Goal: Task Accomplishment & Management: Complete application form

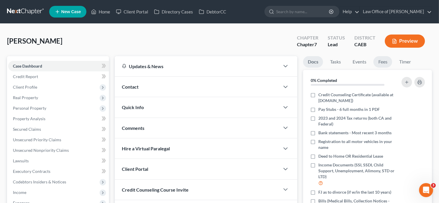
click at [380, 62] on link "Fees" at bounding box center [382, 61] width 19 height 11
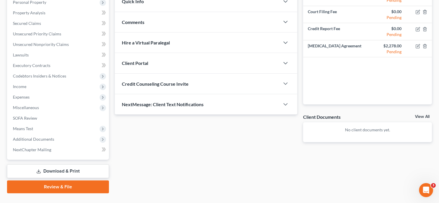
scroll to position [106, 0]
click at [37, 138] on span "Additional Documents" at bounding box center [33, 138] width 41 height 5
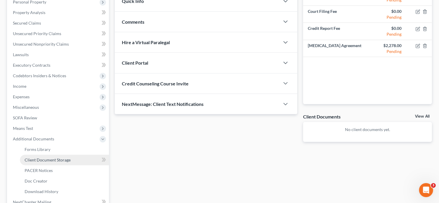
click at [63, 161] on span "Client Document Storage" at bounding box center [48, 159] width 46 height 5
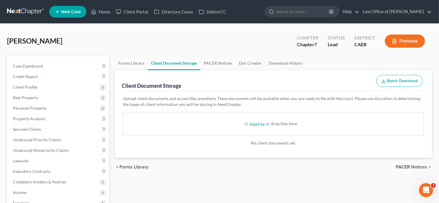
click at [152, 24] on div "Calderon, Yvette Upgraded Chapter Chapter 7 Status Lead District CAEB Preview P…" at bounding box center [219, 194] width 439 height 340
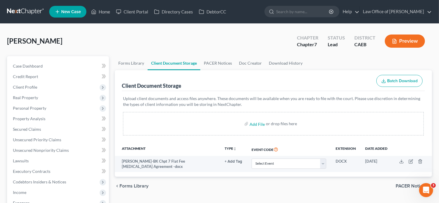
click at [136, 40] on div "Calderon, Yvette Upgraded Chapter Chapter 7 Status Lead District CAEB Preview" at bounding box center [219, 43] width 425 height 25
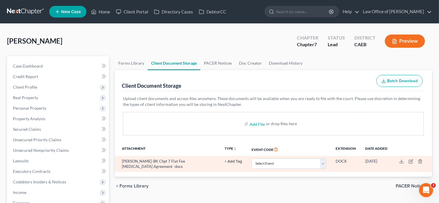
click at [422, 162] on td at bounding box center [412, 164] width 40 height 16
click at [420, 160] on icon "button" at bounding box center [420, 161] width 5 height 5
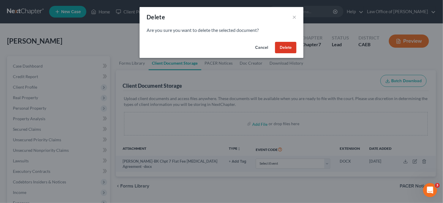
click at [285, 45] on button "Delete" at bounding box center [285, 48] width 21 height 12
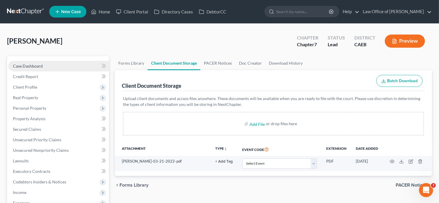
click at [18, 67] on span "Case Dashboard" at bounding box center [28, 66] width 30 height 5
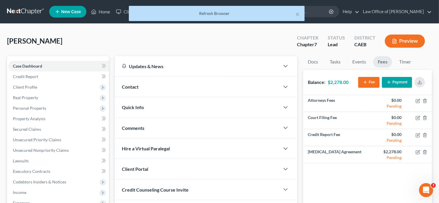
click at [150, 86] on div "Contact" at bounding box center [197, 87] width 165 height 20
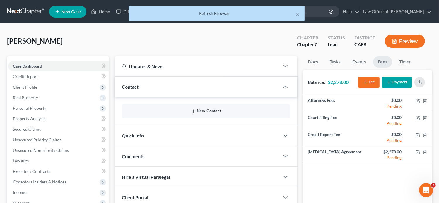
click at [177, 112] on button "New Contact" at bounding box center [205, 111] width 159 height 5
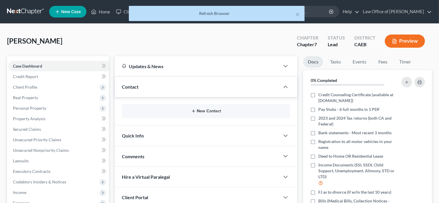
click at [195, 112] on icon "button" at bounding box center [193, 111] width 5 height 5
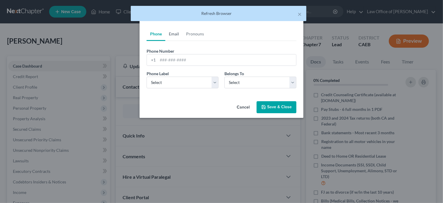
click at [174, 35] on link "Email" at bounding box center [173, 34] width 17 height 14
click at [179, 58] on input "email" at bounding box center [227, 59] width 138 height 11
paste input "[EMAIL_ADDRESS][DOMAIN_NAME]"
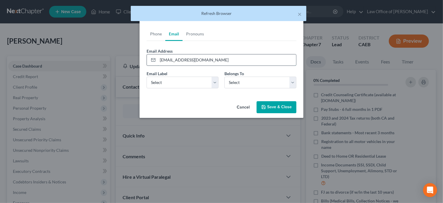
click at [162, 59] on input "[EMAIL_ADDRESS][DOMAIN_NAME]" at bounding box center [227, 59] width 138 height 11
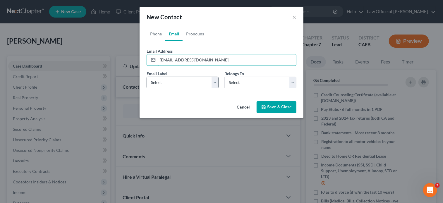
type input "[EMAIL_ADDRESS][DOMAIN_NAME]"
click at [177, 81] on select "Select Home Work Other" at bounding box center [183, 83] width 72 height 12
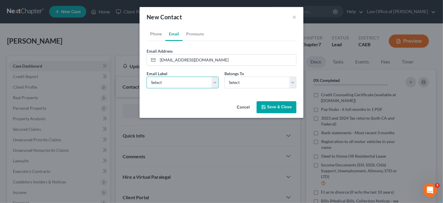
select select "0"
click at [147, 77] on select "Select Home Work Other" at bounding box center [183, 83] width 72 height 12
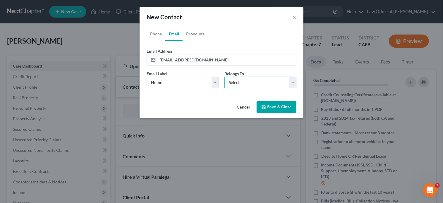
click at [231, 86] on select "Select Client Other" at bounding box center [261, 83] width 72 height 12
select select "0"
click at [225, 77] on select "Select Client Other" at bounding box center [261, 83] width 72 height 12
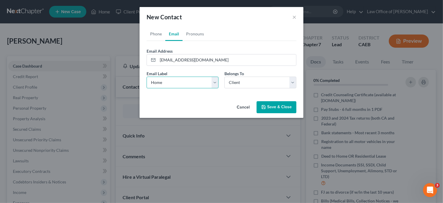
click at [193, 81] on select "Select Home Work Other" at bounding box center [183, 83] width 72 height 12
click at [160, 32] on link "Phone" at bounding box center [156, 34] width 19 height 14
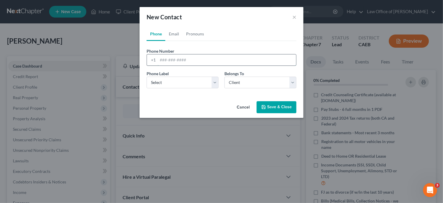
click at [170, 60] on input "tel" at bounding box center [227, 59] width 138 height 11
paste input "[PHONE_NUMBER]"
type input "[PHONE_NUMBER]"
click at [174, 82] on select "Select Mobile Home Work Other" at bounding box center [183, 83] width 72 height 12
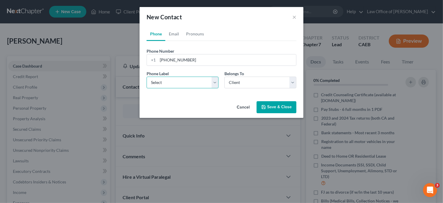
select select "0"
click at [147, 77] on select "Select Mobile Home Work Other" at bounding box center [183, 83] width 72 height 12
click at [161, 61] on input "[PHONE_NUMBER]" at bounding box center [227, 59] width 138 height 11
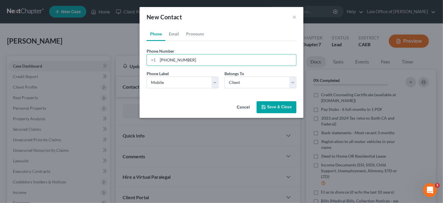
type input "[PHONE_NUMBER]"
click at [284, 108] on button "Save & Close" at bounding box center [277, 107] width 40 height 12
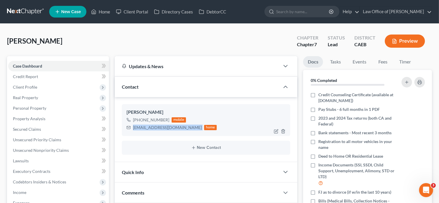
drag, startPoint x: 184, startPoint y: 126, endPoint x: 133, endPoint y: 131, distance: 50.9
click at [133, 131] on div "[PERSON_NAME] [PHONE_NUMBER] mobile [EMAIL_ADDRESS][DOMAIN_NAME] home" at bounding box center [206, 120] width 169 height 32
copy div "[EMAIL_ADDRESS][DOMAIN_NAME]"
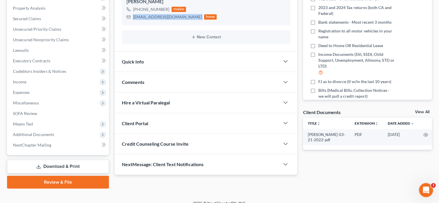
scroll to position [113, 0]
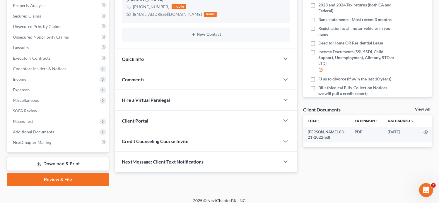
click at [145, 121] on span "Client Portal" at bounding box center [135, 121] width 26 height 6
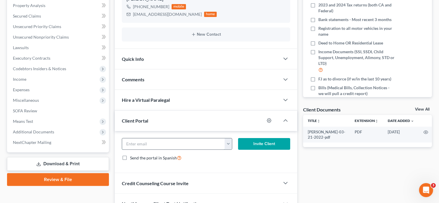
click at [153, 143] on input "email" at bounding box center [173, 143] width 103 height 11
paste input "[EMAIL_ADDRESS][DOMAIN_NAME]"
type input "[EMAIL_ADDRESS][DOMAIN_NAME]"
click at [248, 143] on button "Invite Client" at bounding box center [264, 144] width 52 height 12
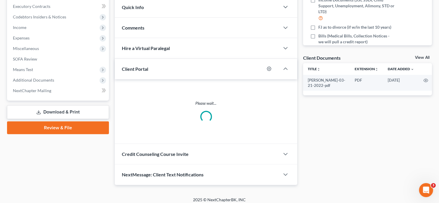
scroll to position [168, 0]
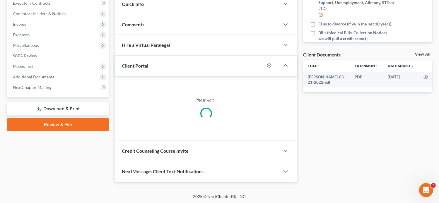
click at [172, 151] on span "Credit Counseling Course Invite" at bounding box center [155, 151] width 67 height 6
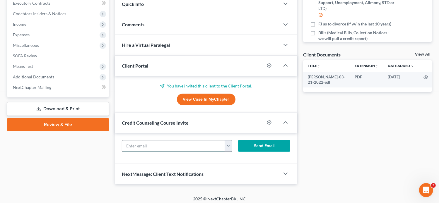
click at [162, 145] on input "text" at bounding box center [173, 146] width 103 height 11
paste input "[EMAIL_ADDRESS][DOMAIN_NAME]"
type input "[EMAIL_ADDRESS][DOMAIN_NAME]"
click at [259, 145] on button "Send Email" at bounding box center [264, 146] width 52 height 12
